Goal: Transaction & Acquisition: Purchase product/service

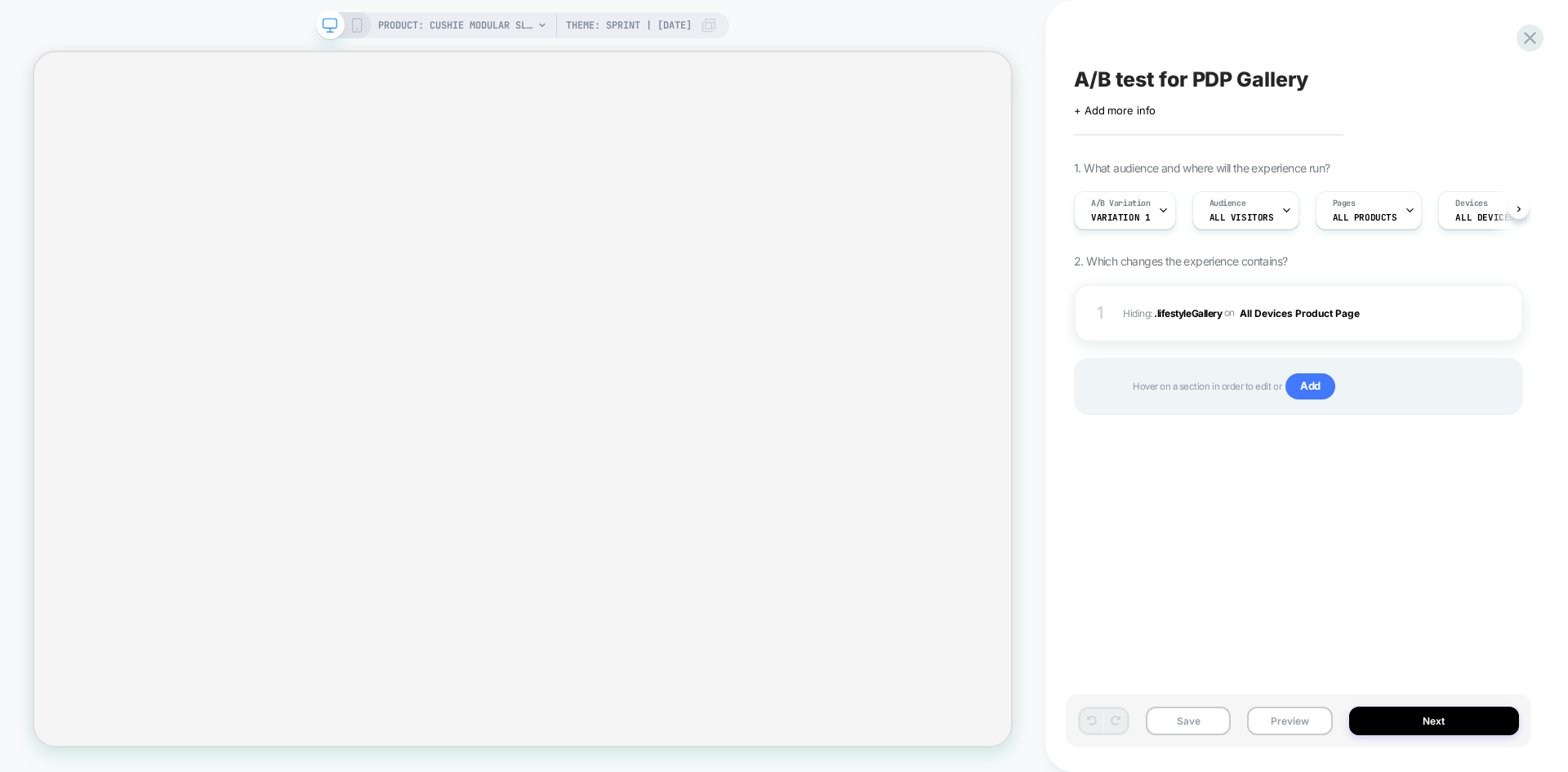
scroll to position [0, 1]
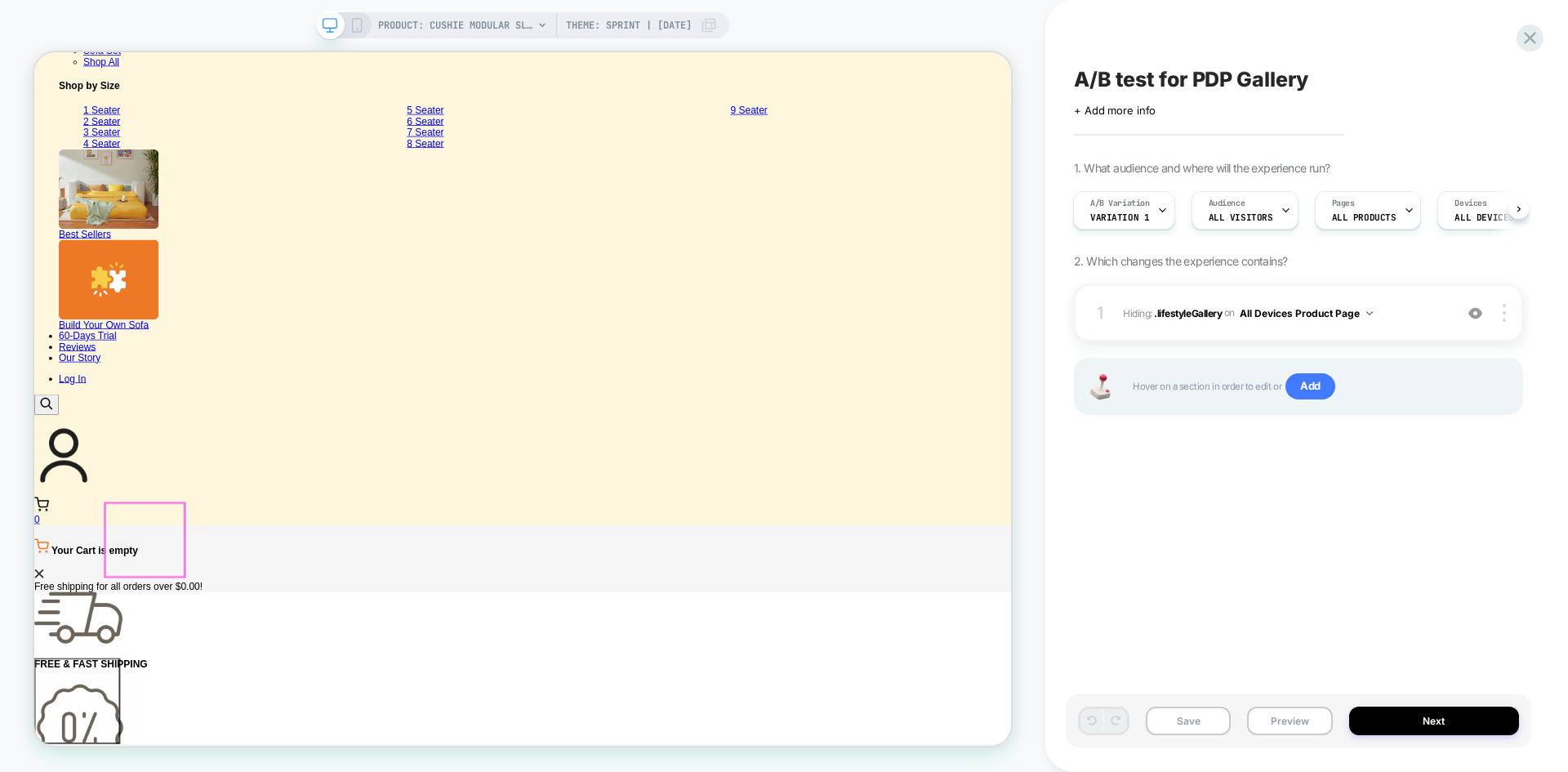
scroll to position [0, 0]
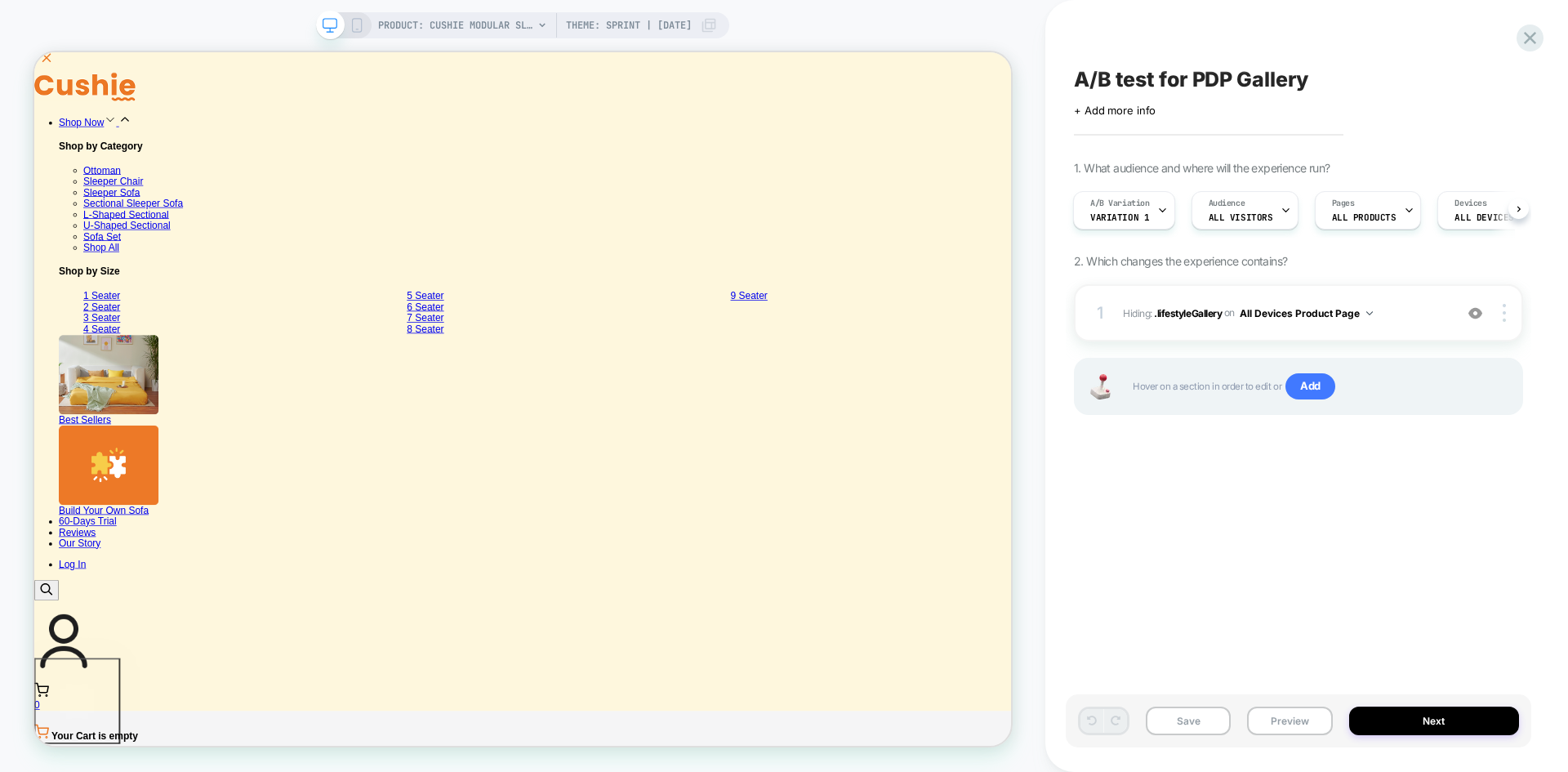
scroll to position [899, 0]
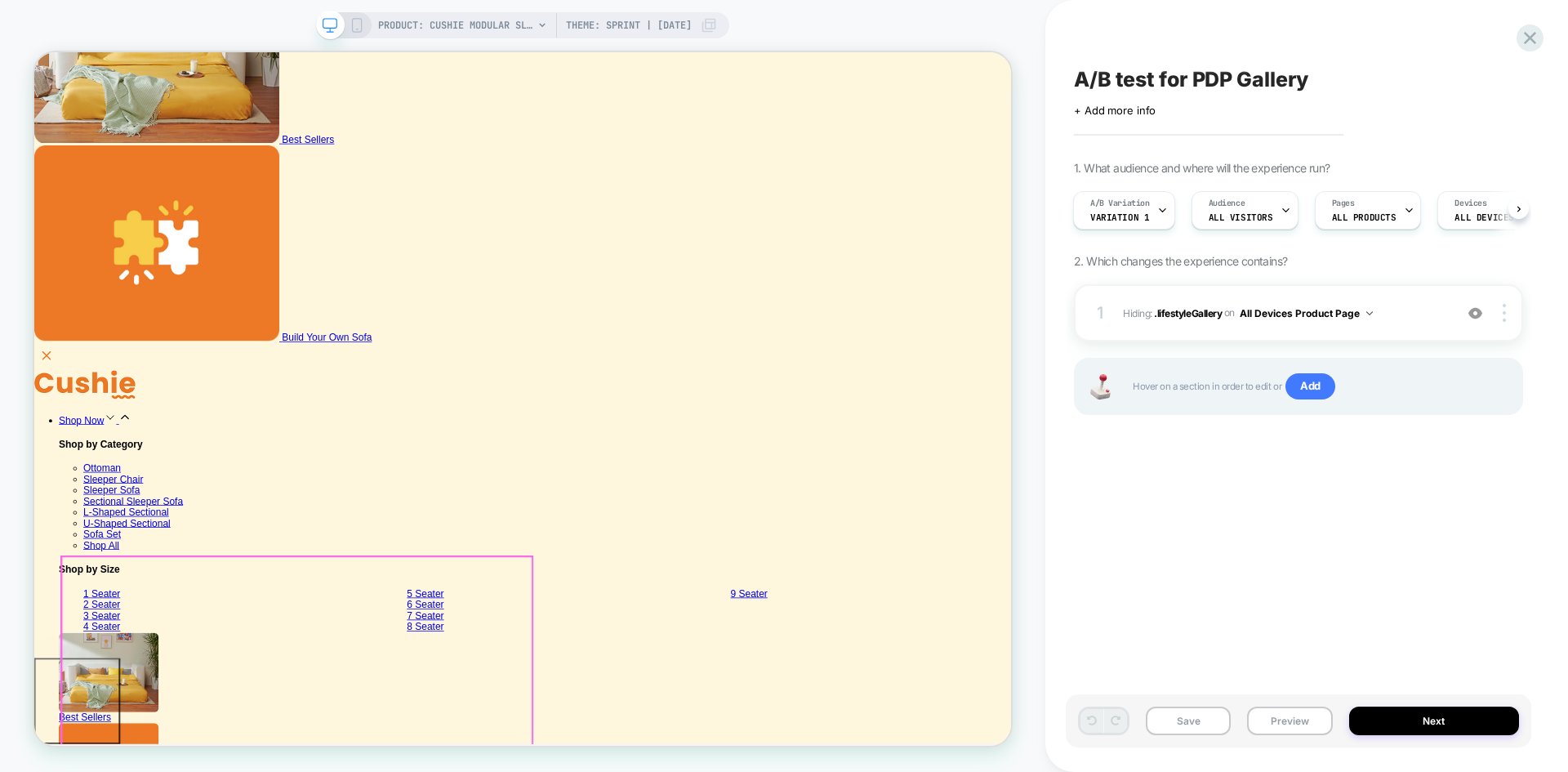
scroll to position [490, 0]
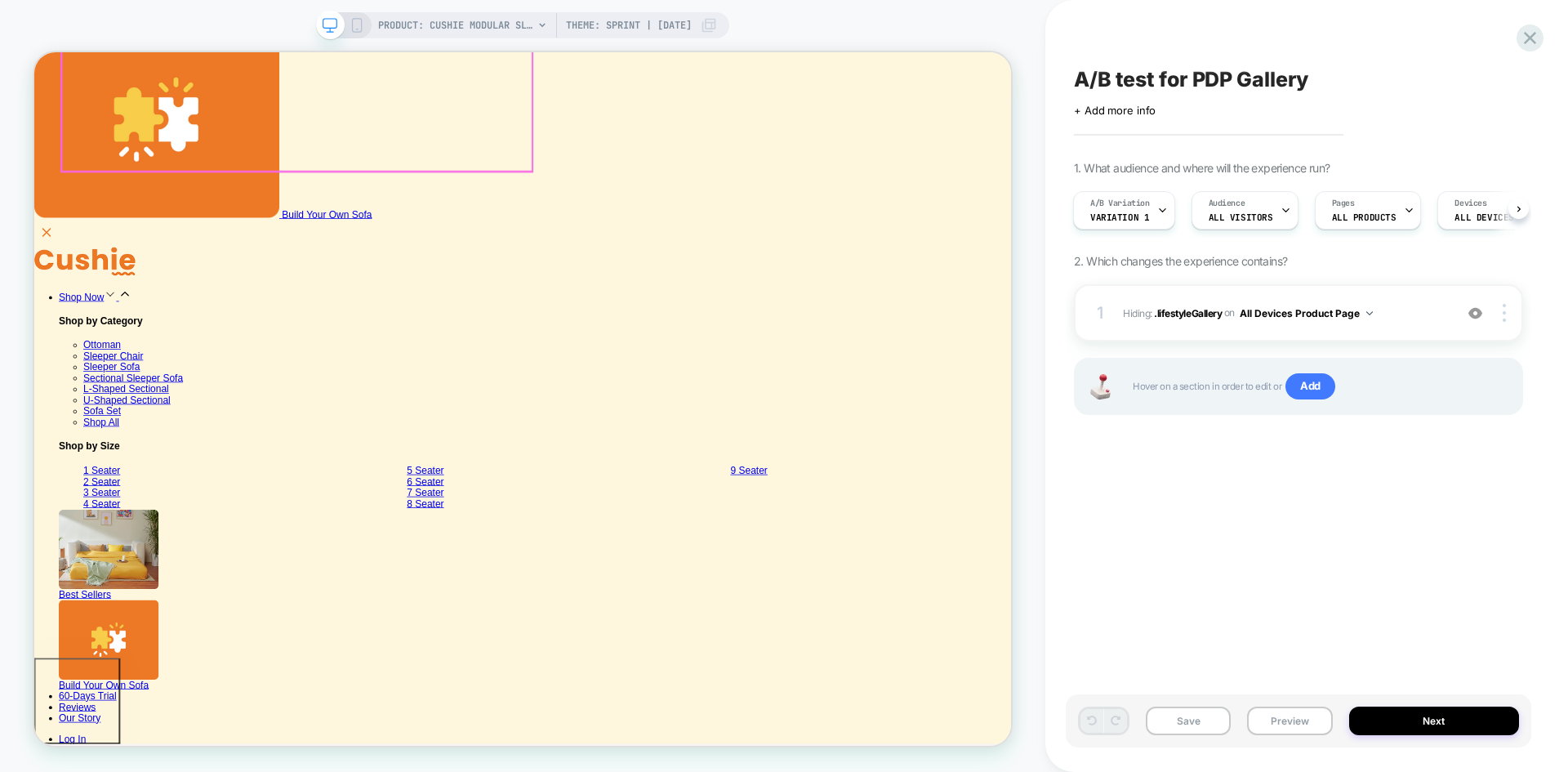
scroll to position [690, 0]
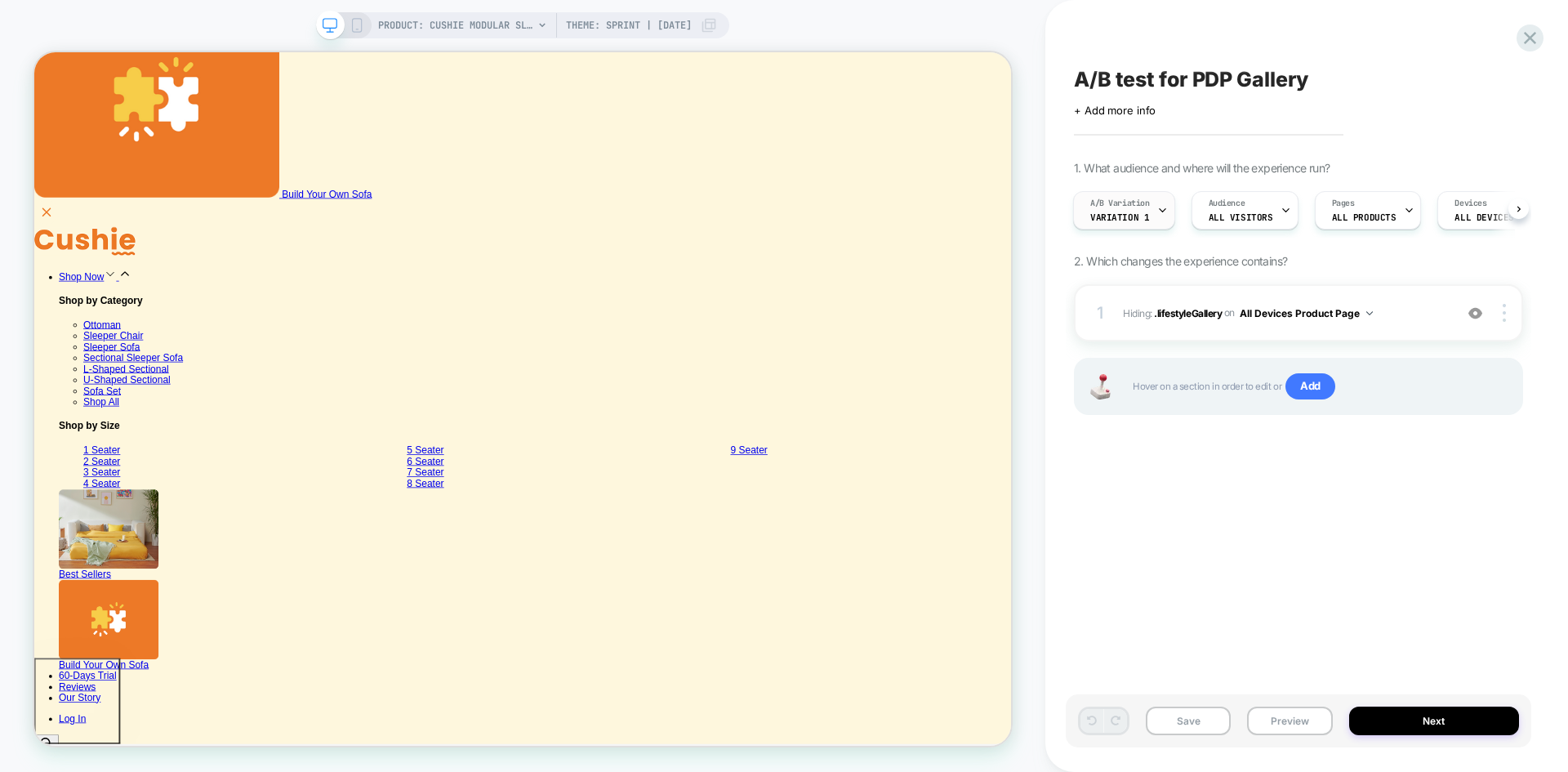
click at [1114, 214] on span "Variation 1" at bounding box center [1120, 217] width 59 height 12
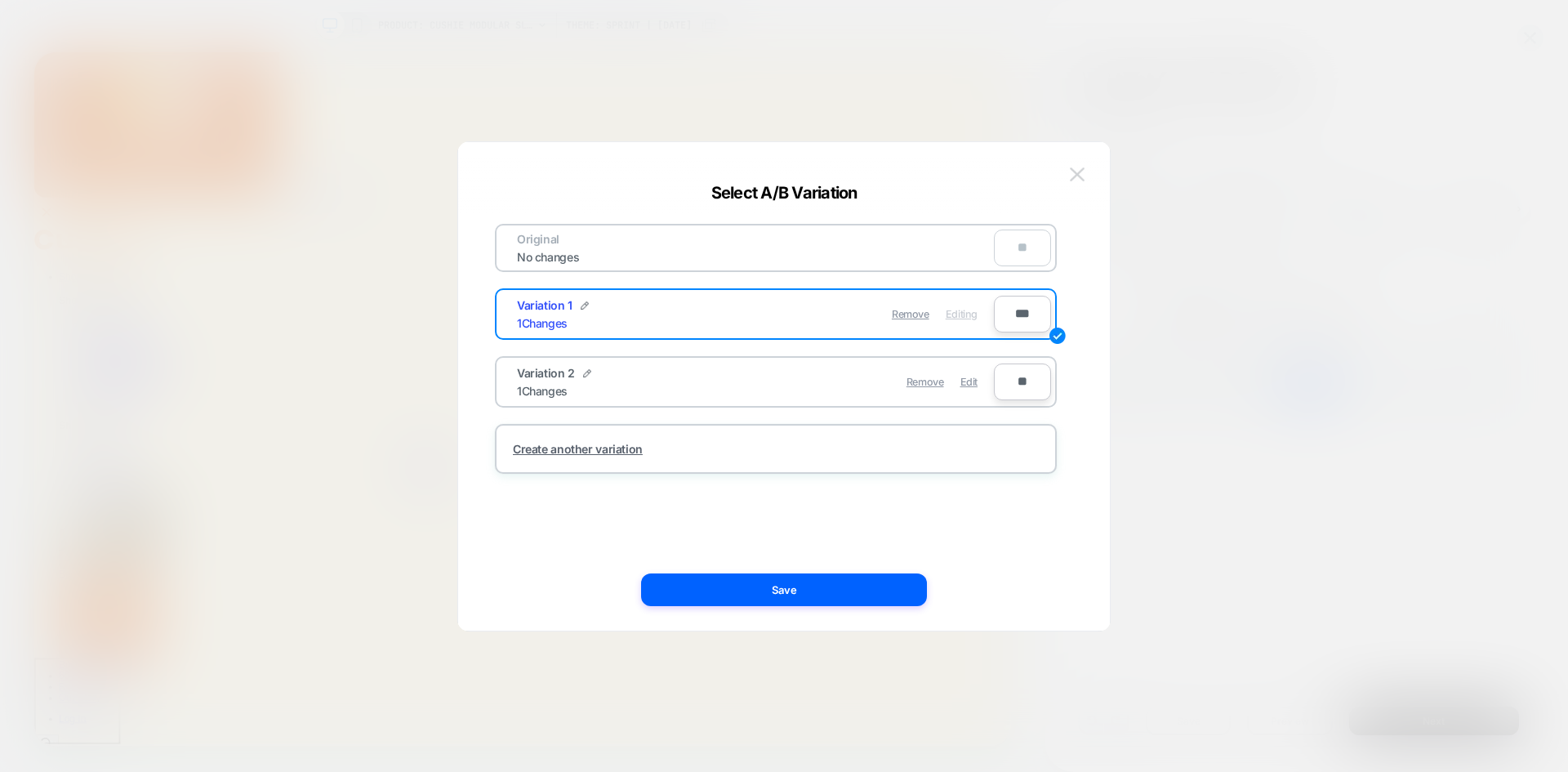
click at [1084, 169] on button at bounding box center [1076, 174] width 24 height 24
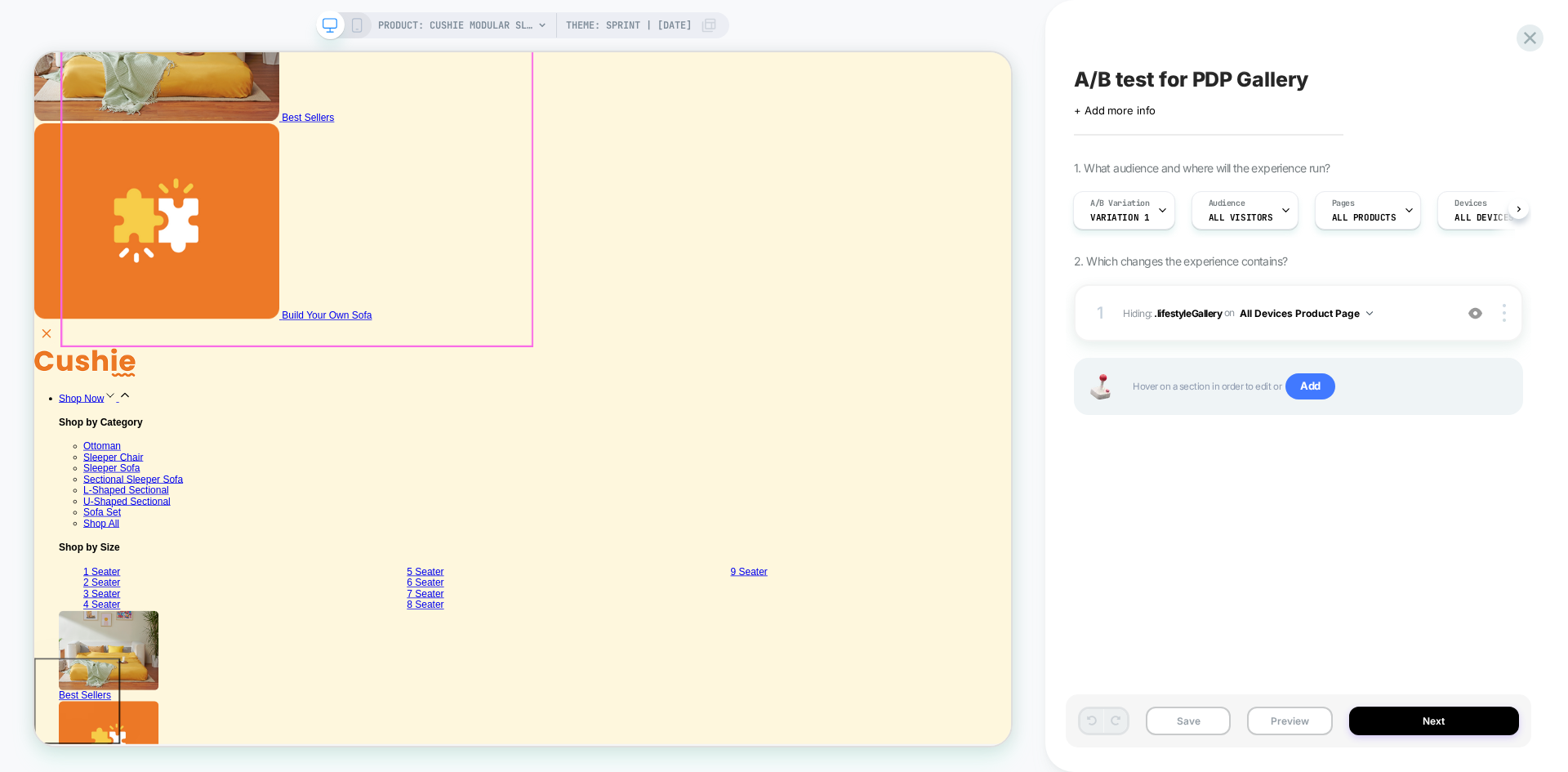
scroll to position [527, 0]
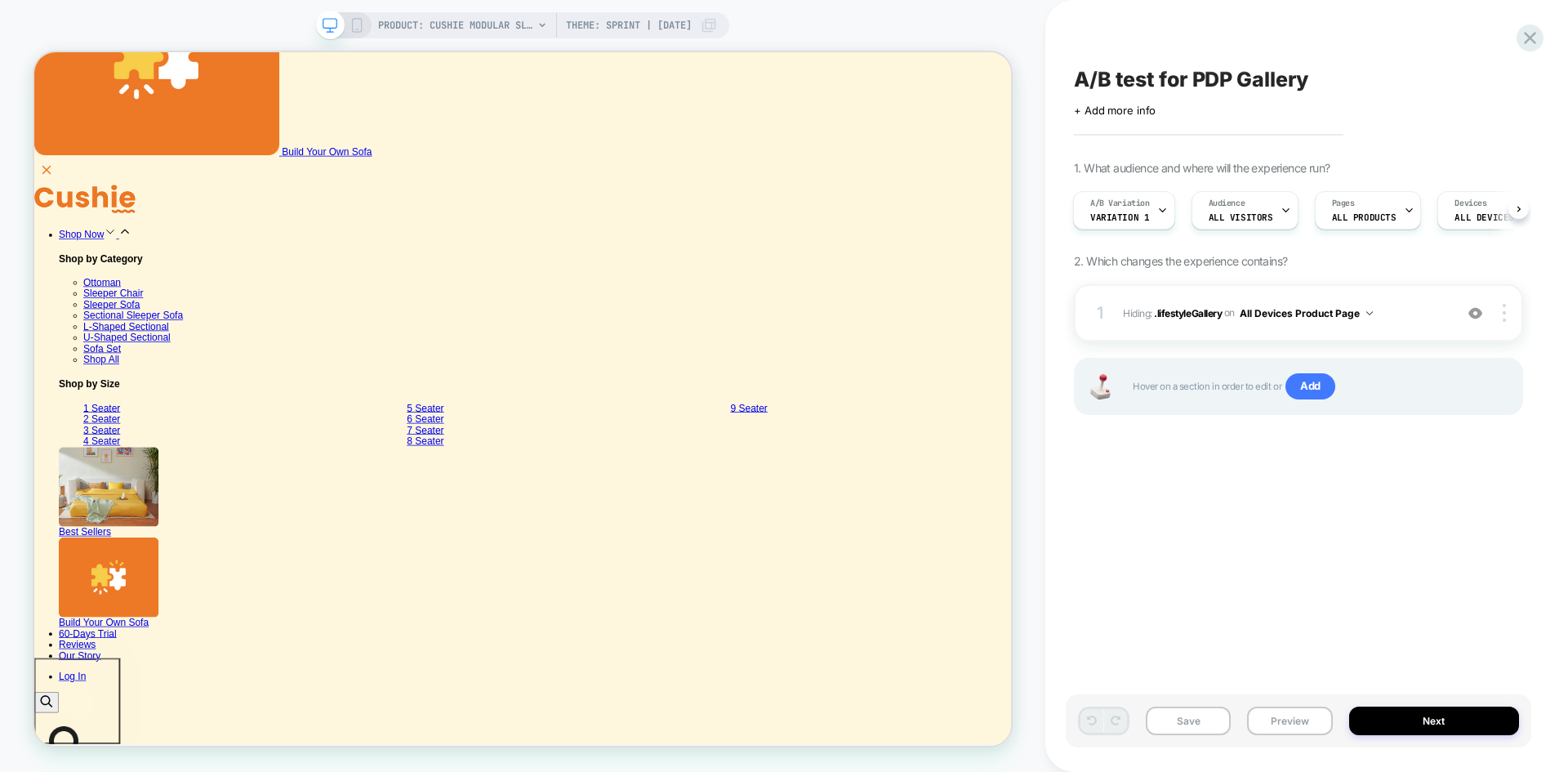
scroll to position [772, 0]
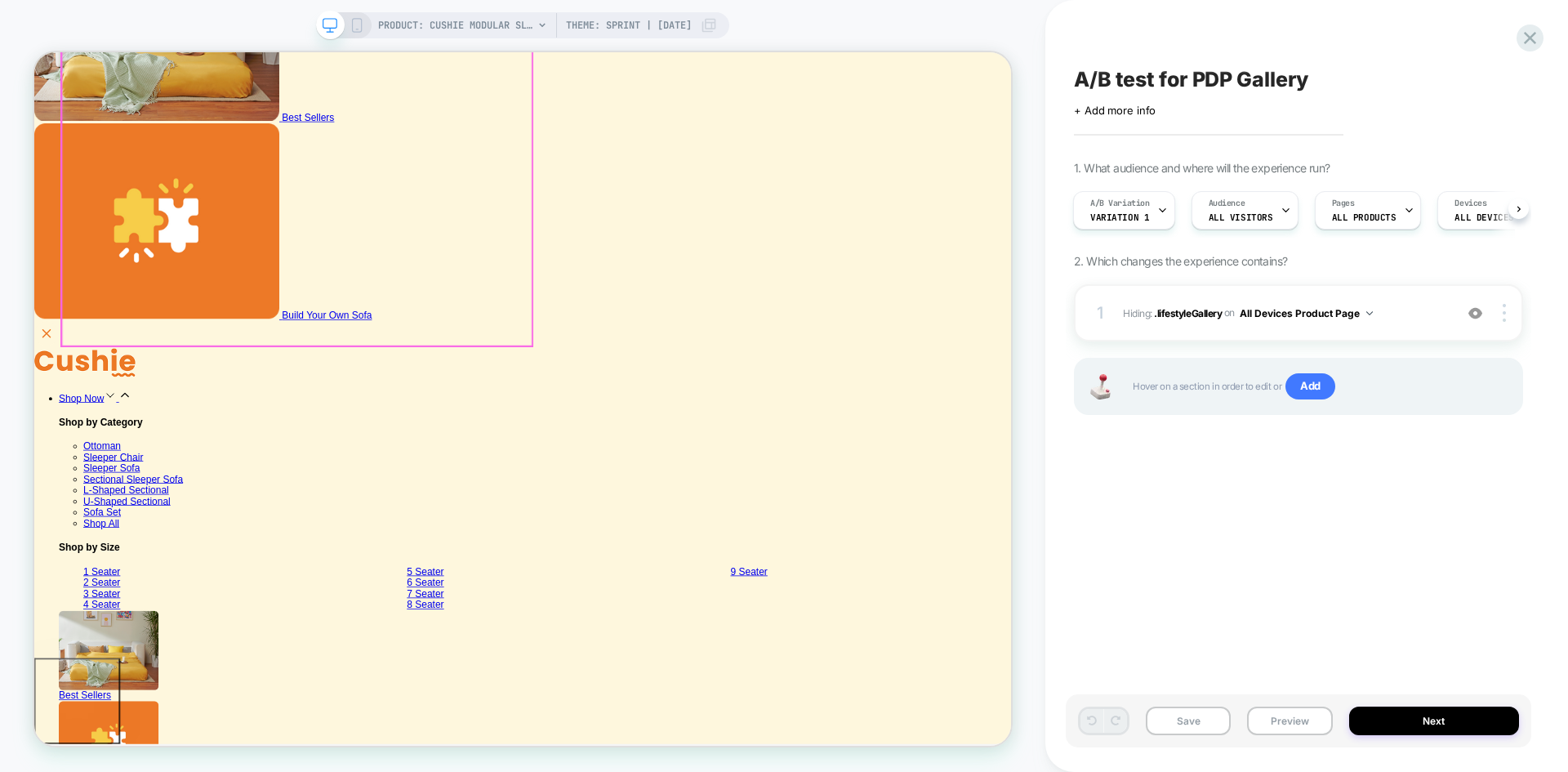
scroll to position [527, 0]
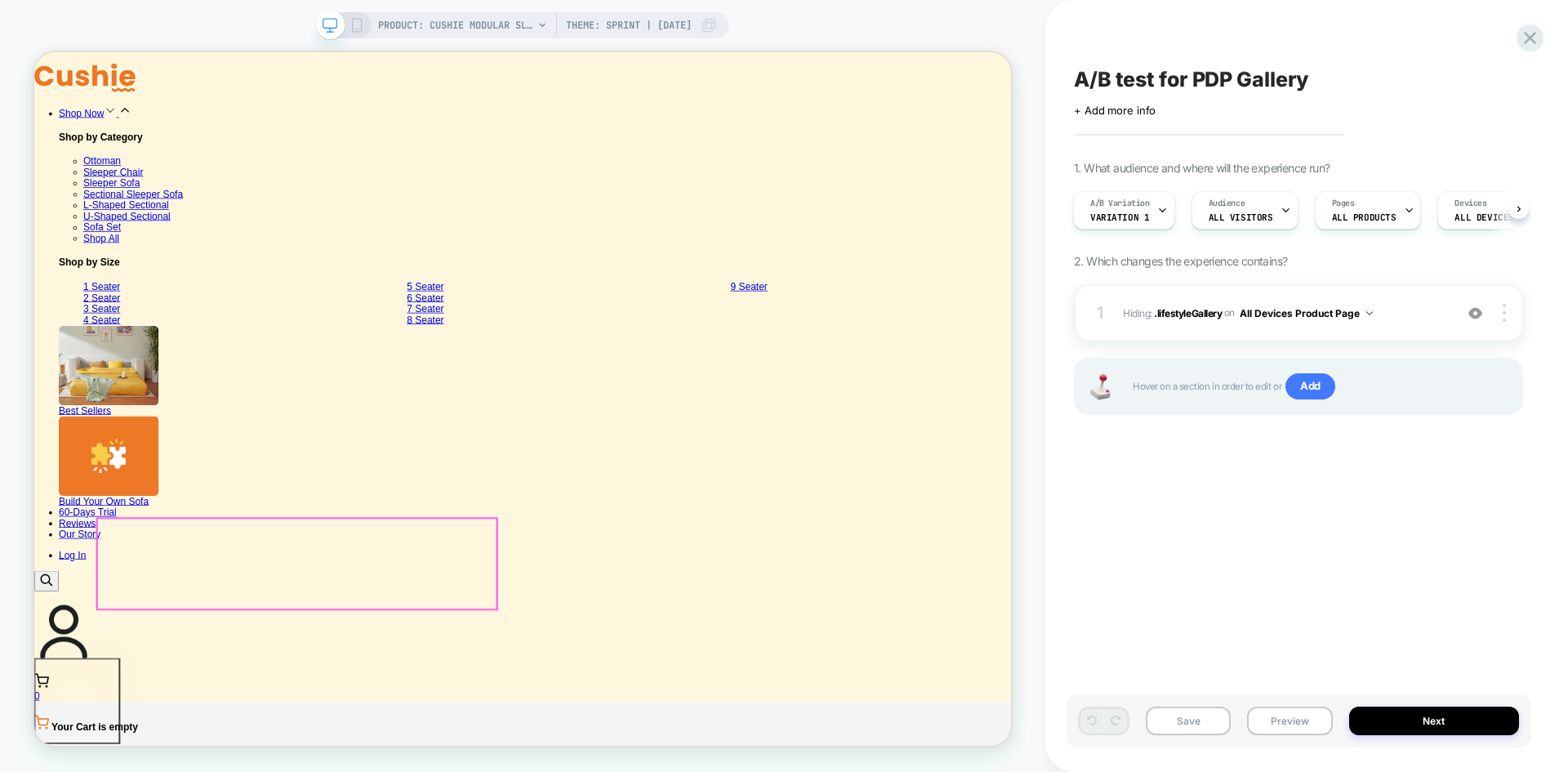
scroll to position [1099, 0]
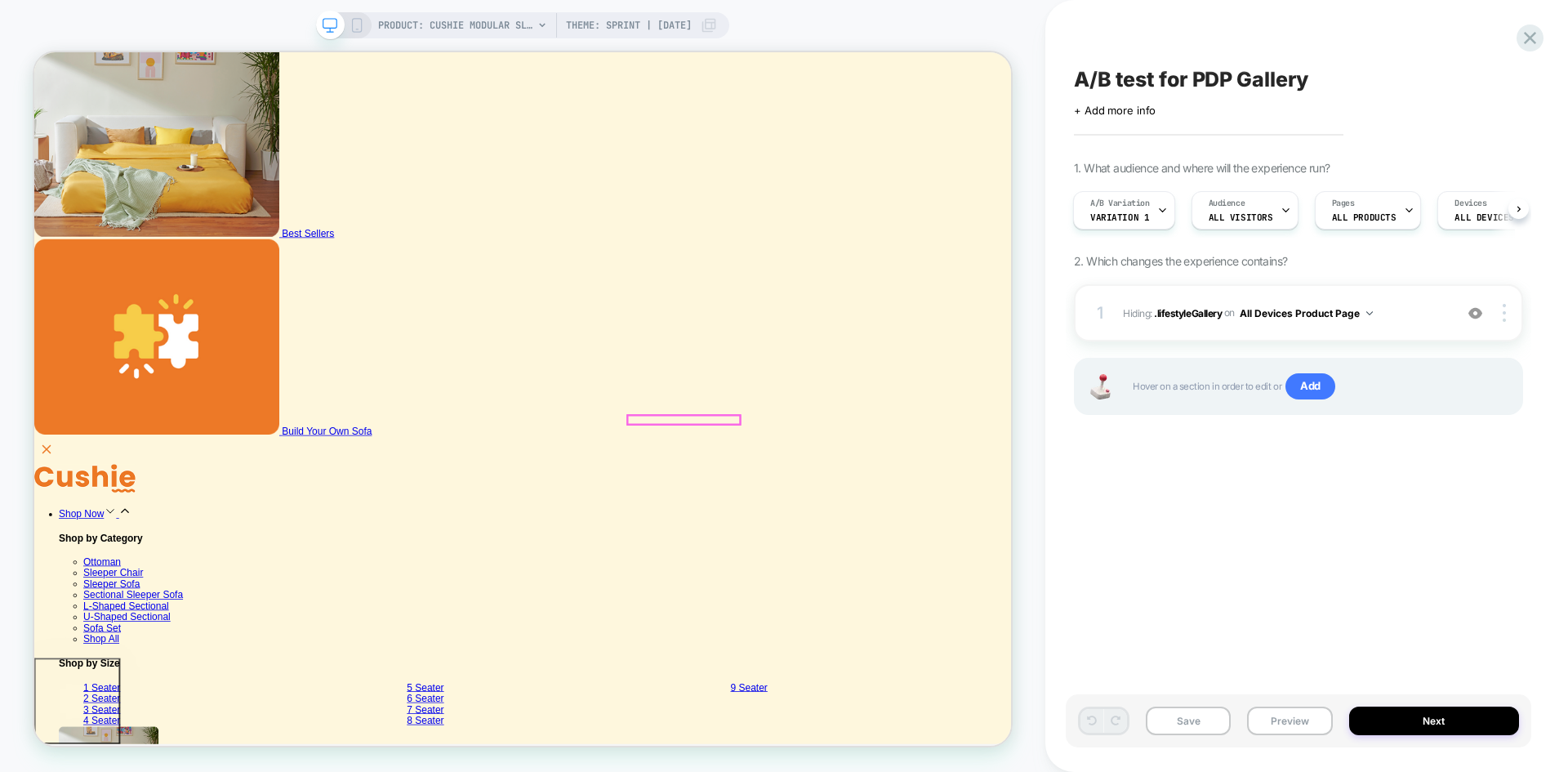
scroll to position [363, 0]
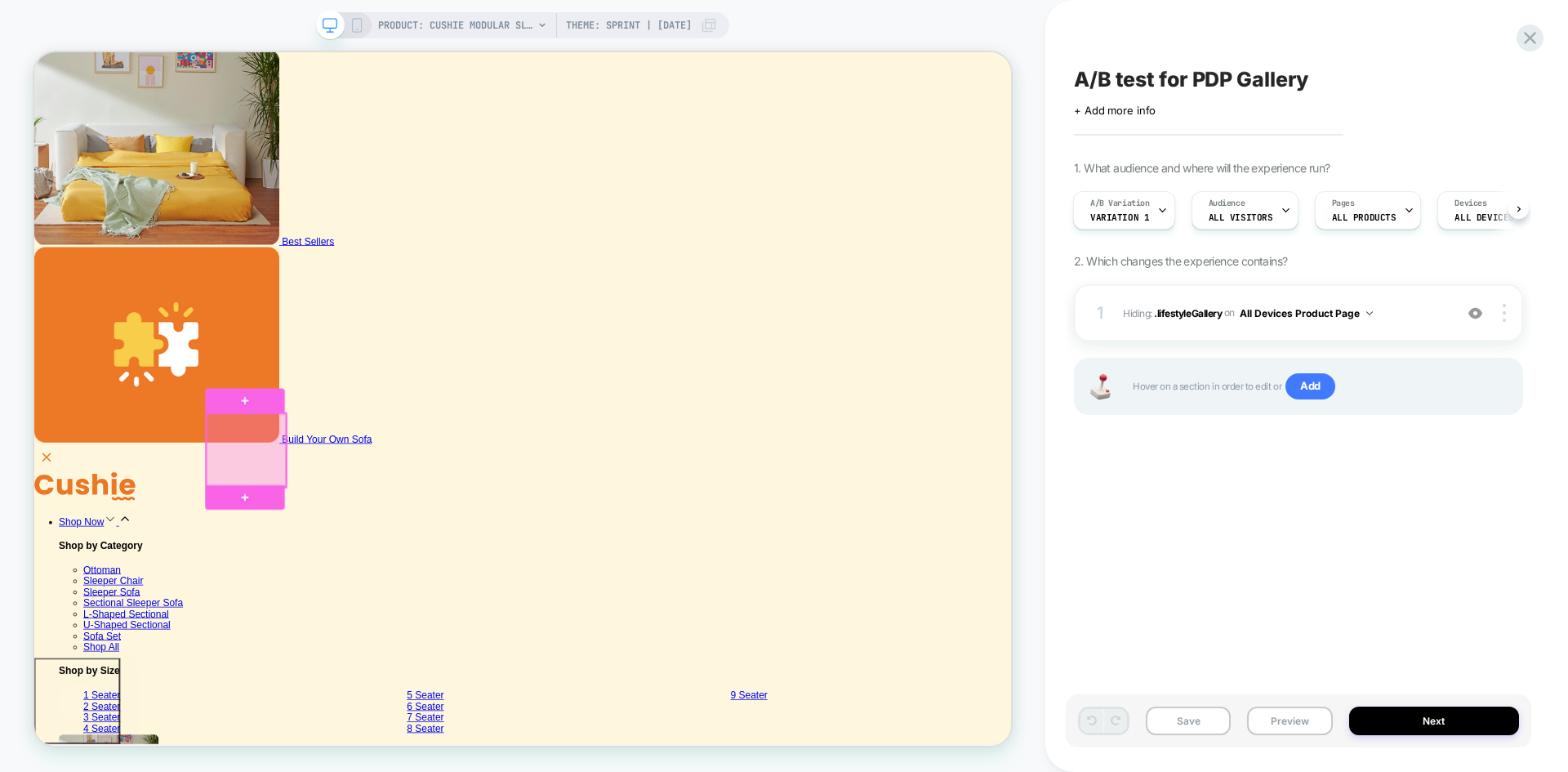
click at [328, 562] on div at bounding box center [317, 584] width 106 height 98
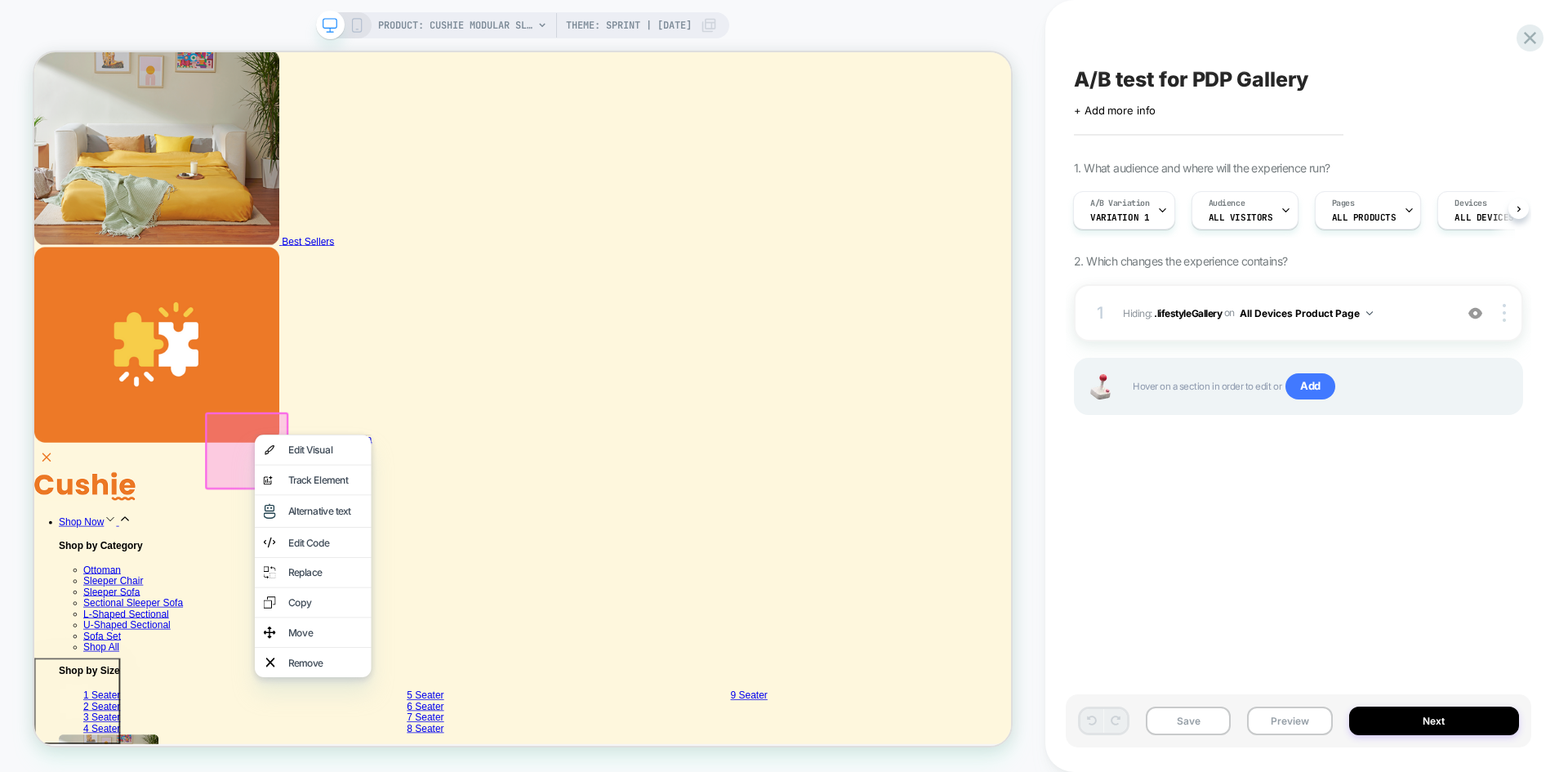
click at [305, 545] on div at bounding box center [318, 584] width 111 height 103
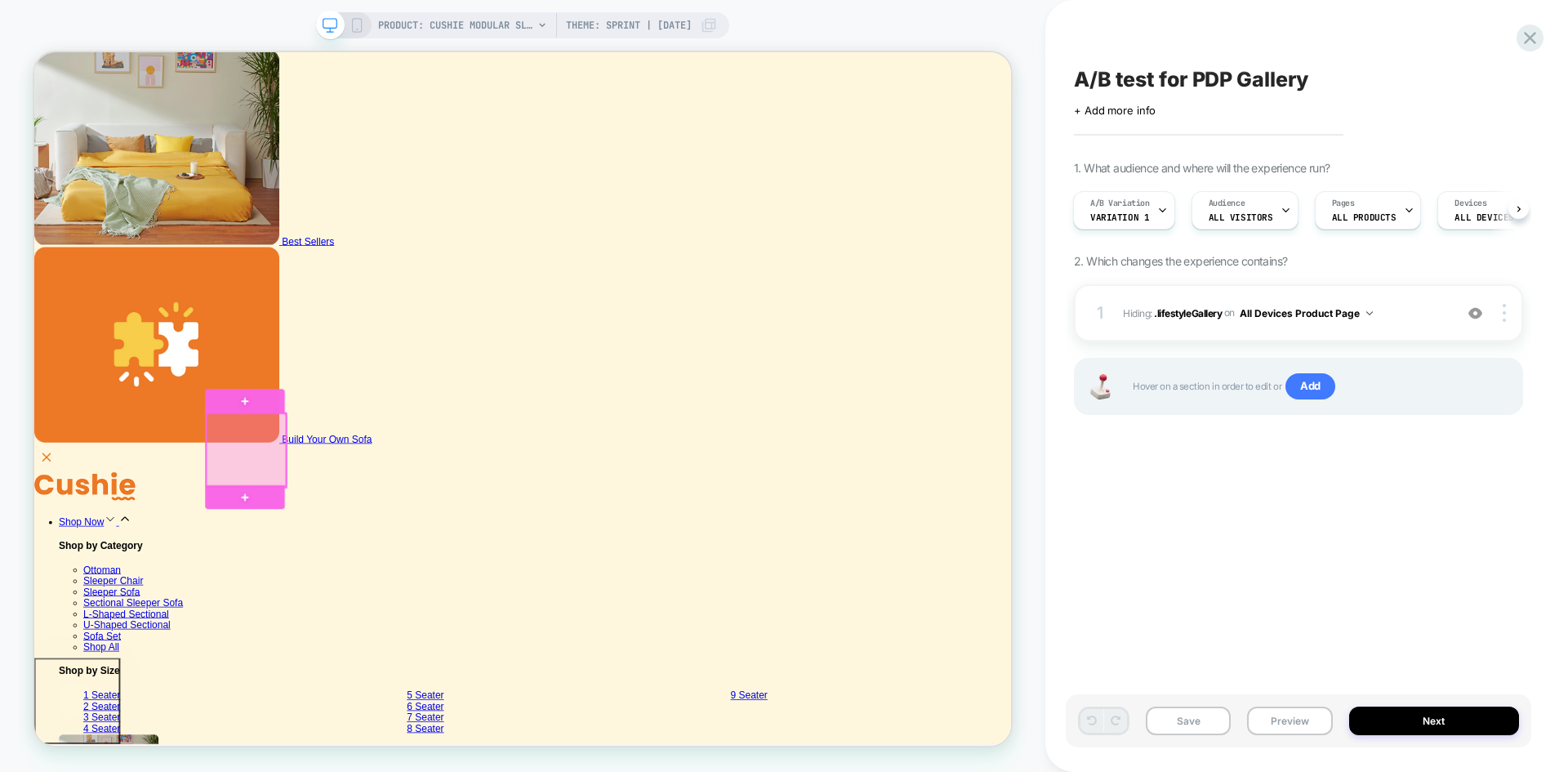
click at [336, 575] on div at bounding box center [317, 584] width 106 height 98
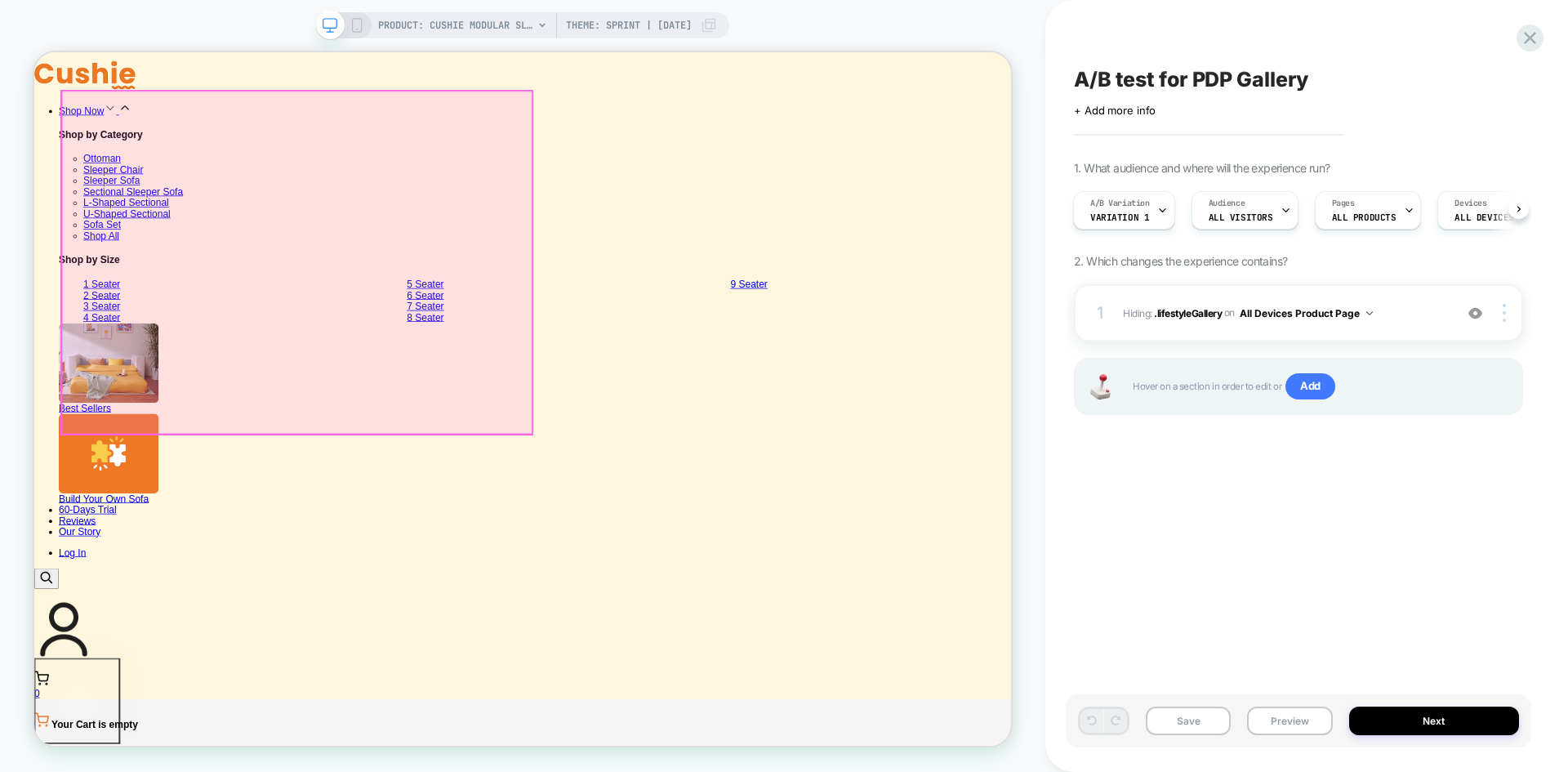
scroll to position [935, 0]
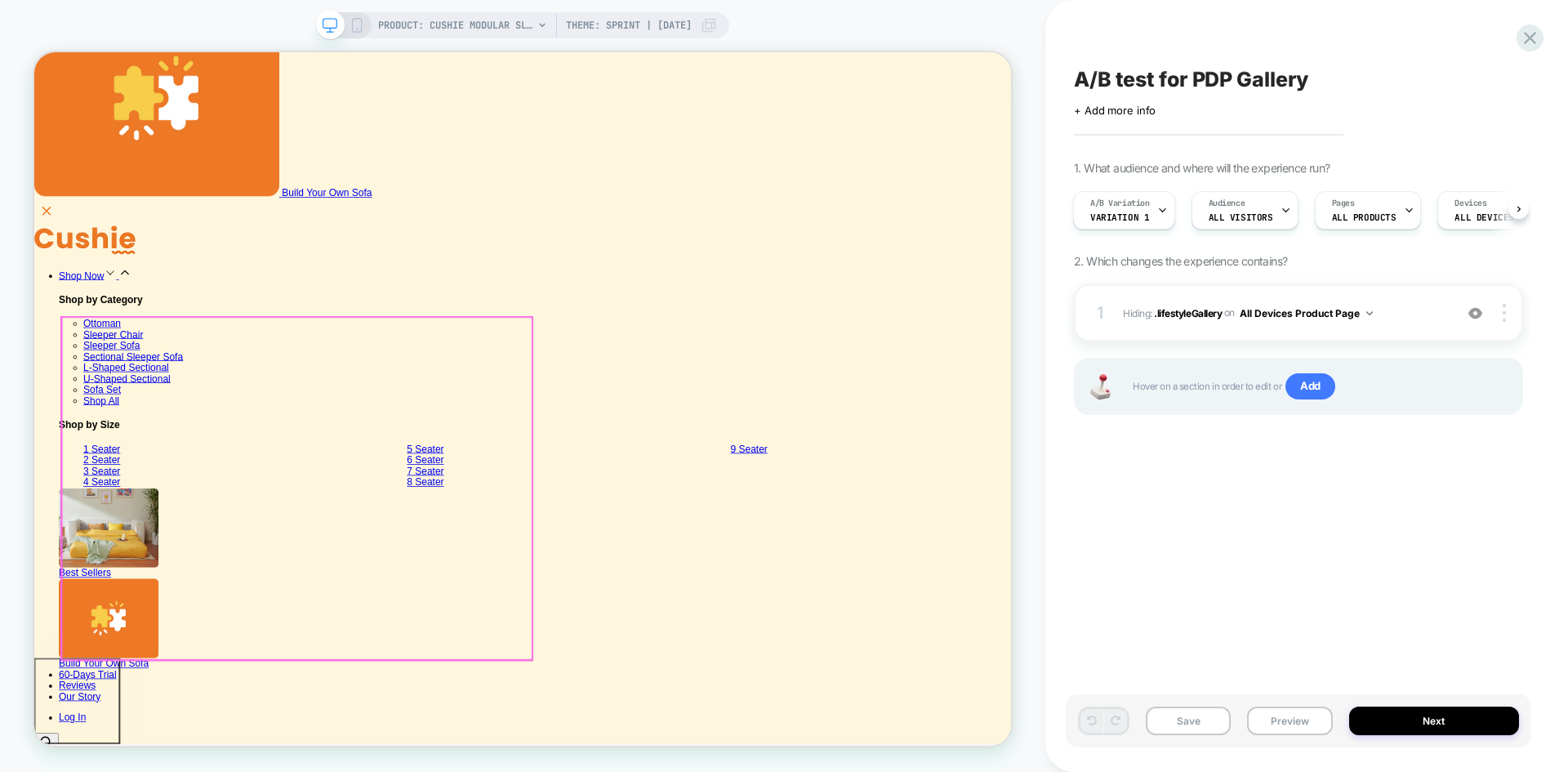
scroll to position [690, 0]
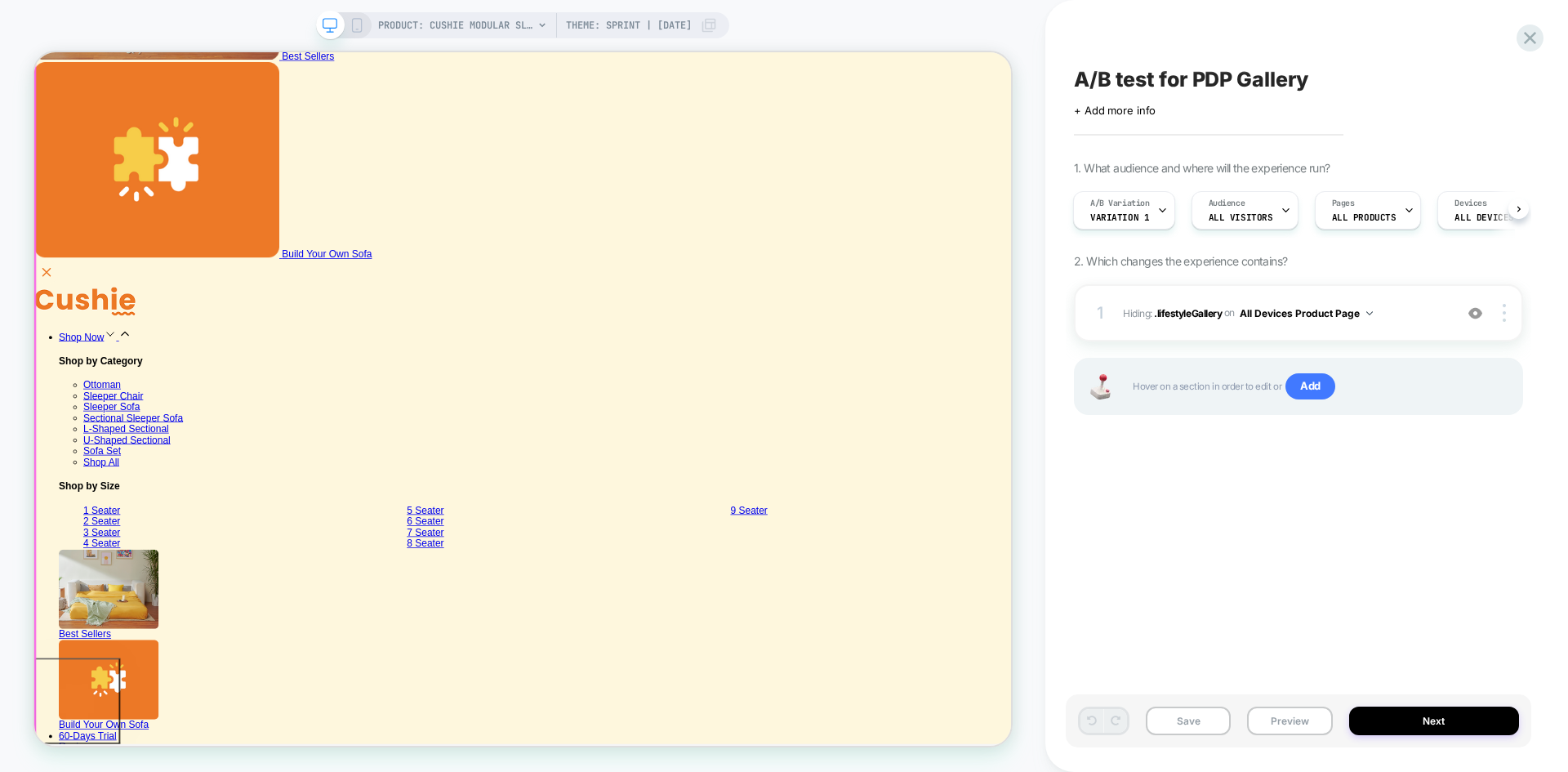
scroll to position [527, 0]
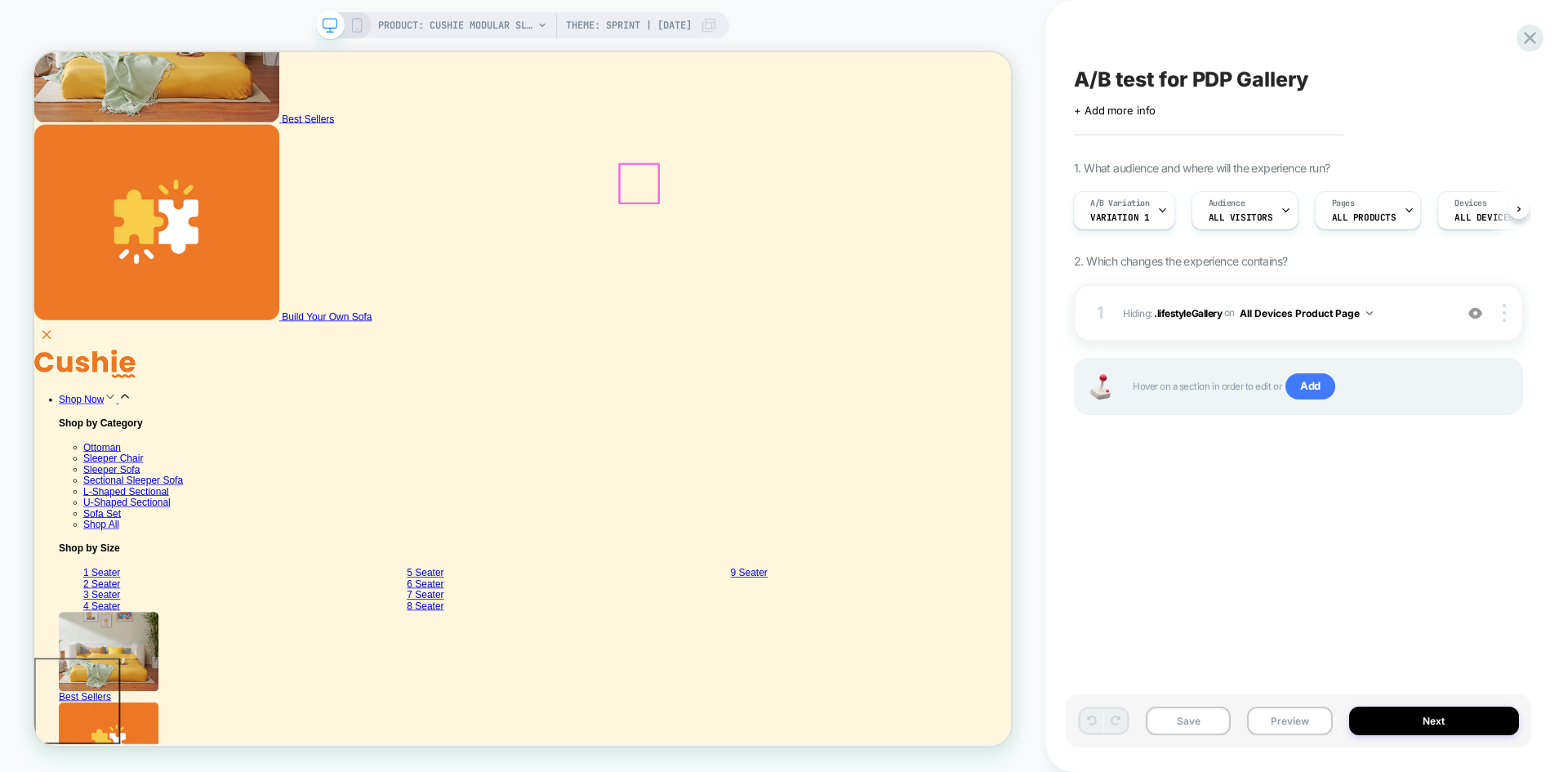
type input "**********"
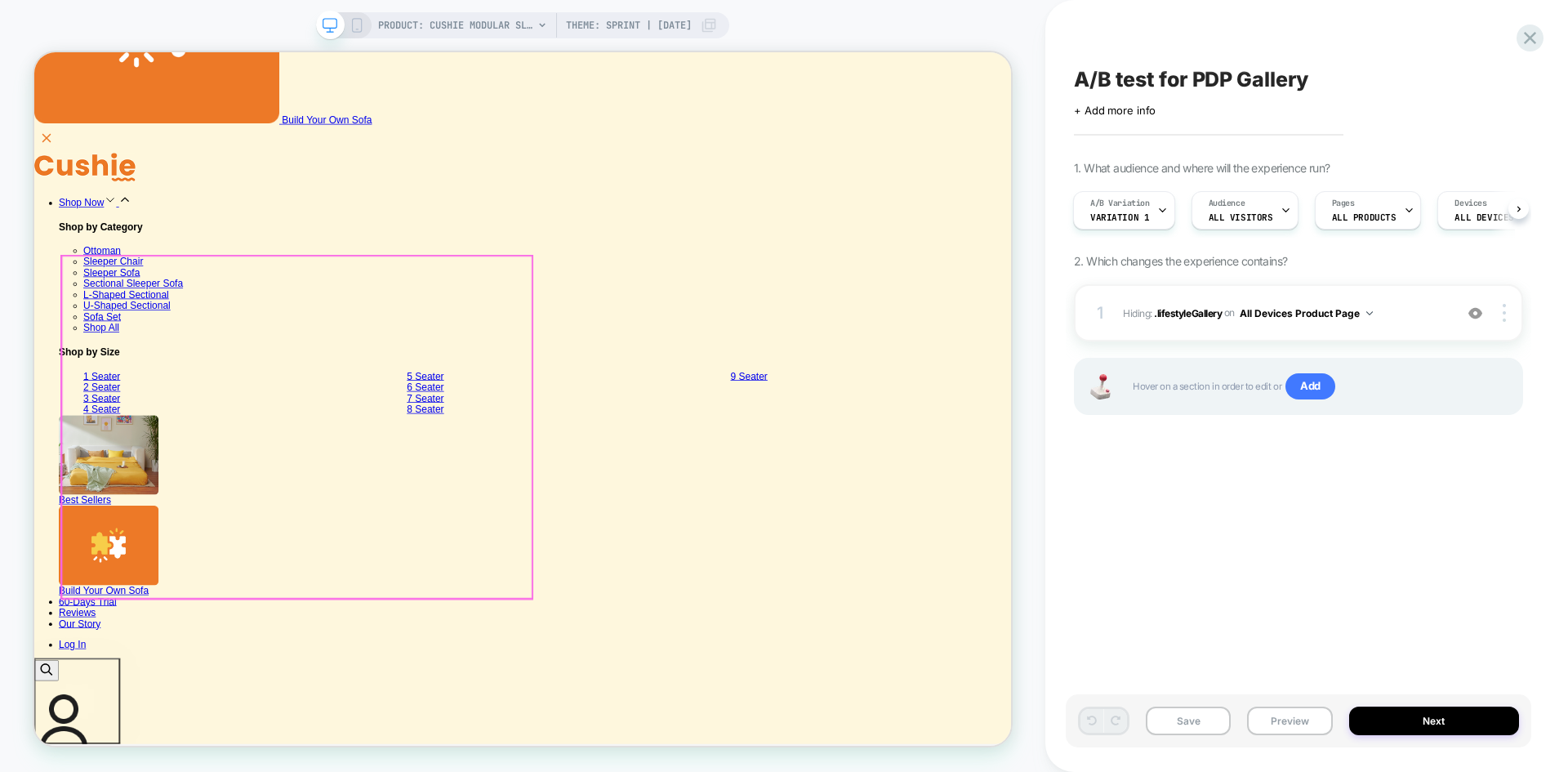
scroll to position [690, 0]
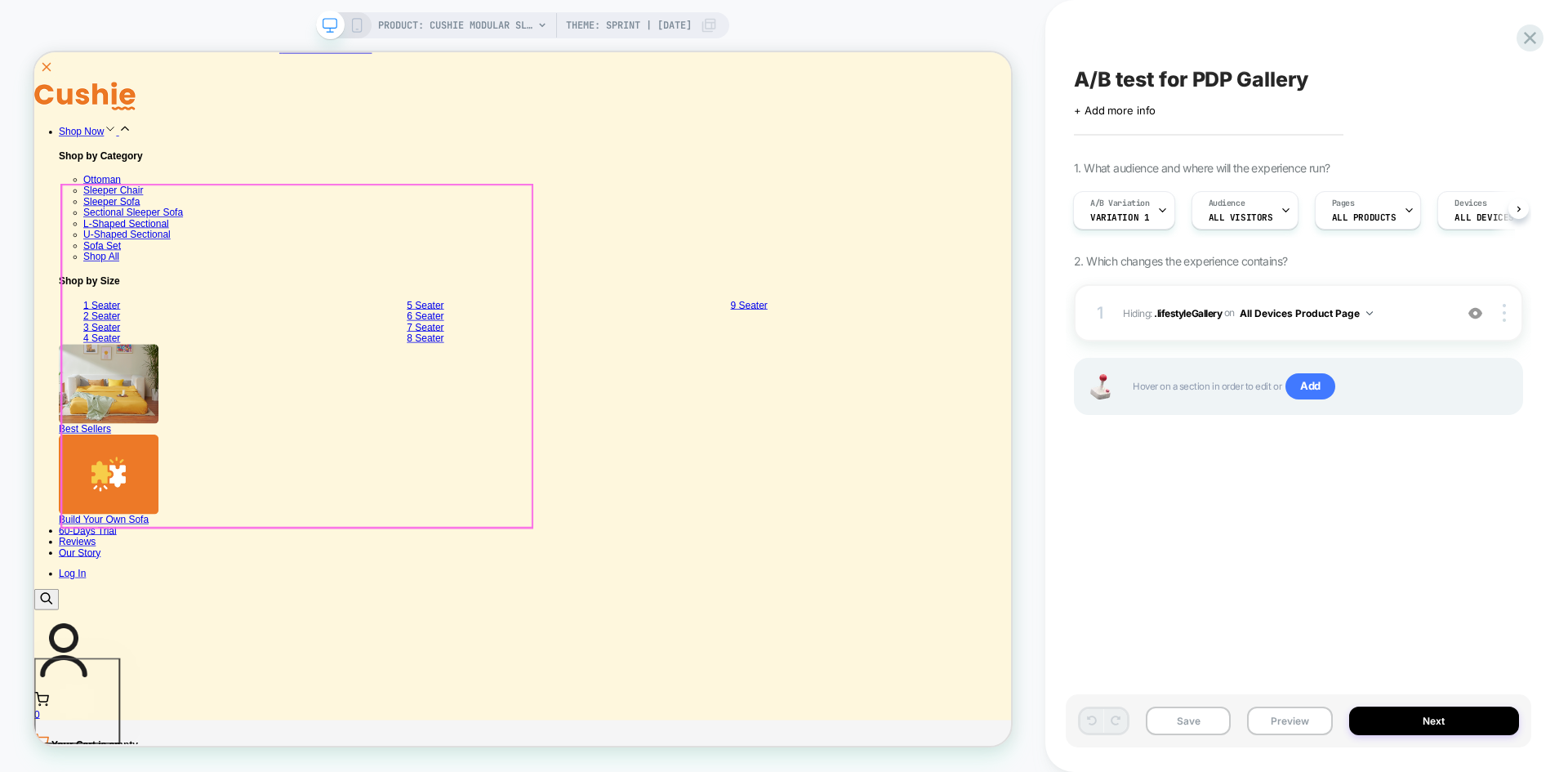
scroll to position [772, 0]
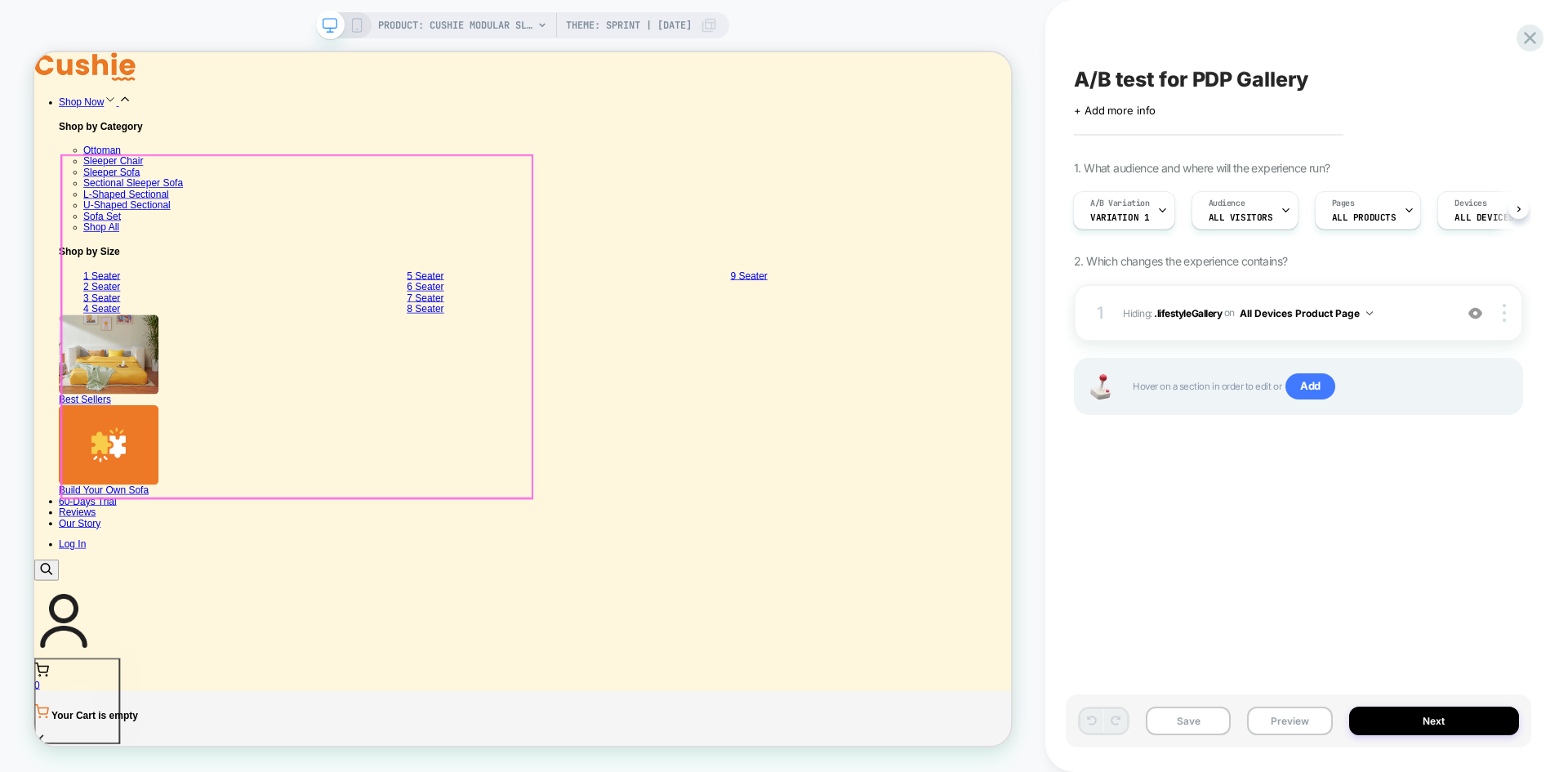
scroll to position [935, 0]
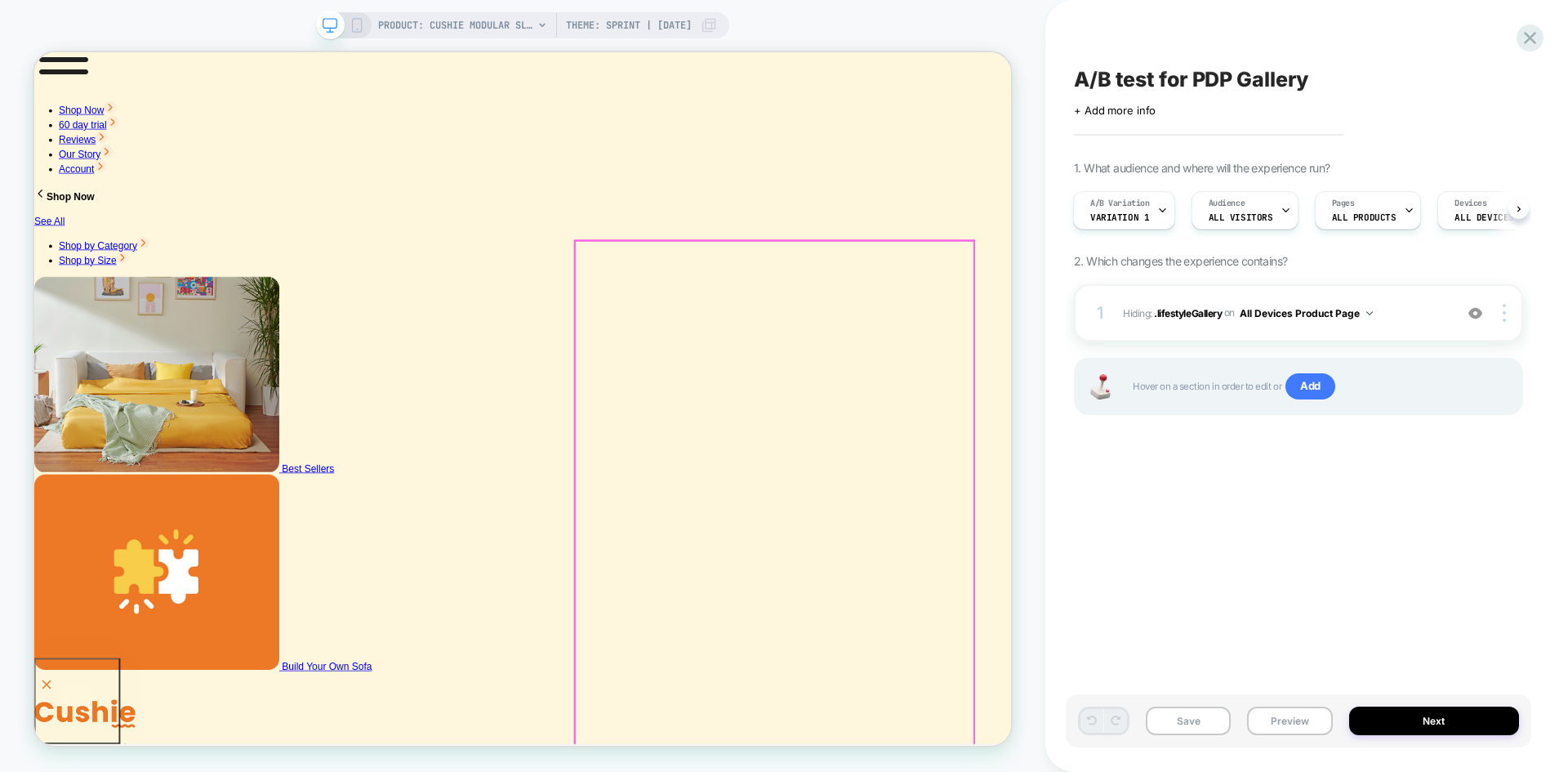
scroll to position [0, 0]
